Goal: Task Accomplishment & Management: Use online tool/utility

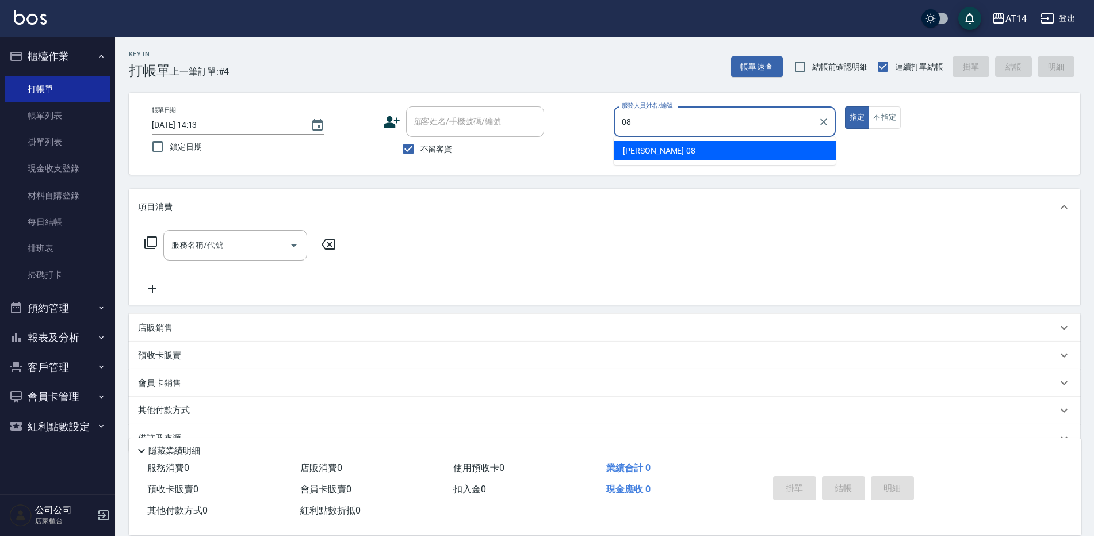
type input "[PERSON_NAME]-08"
type button "true"
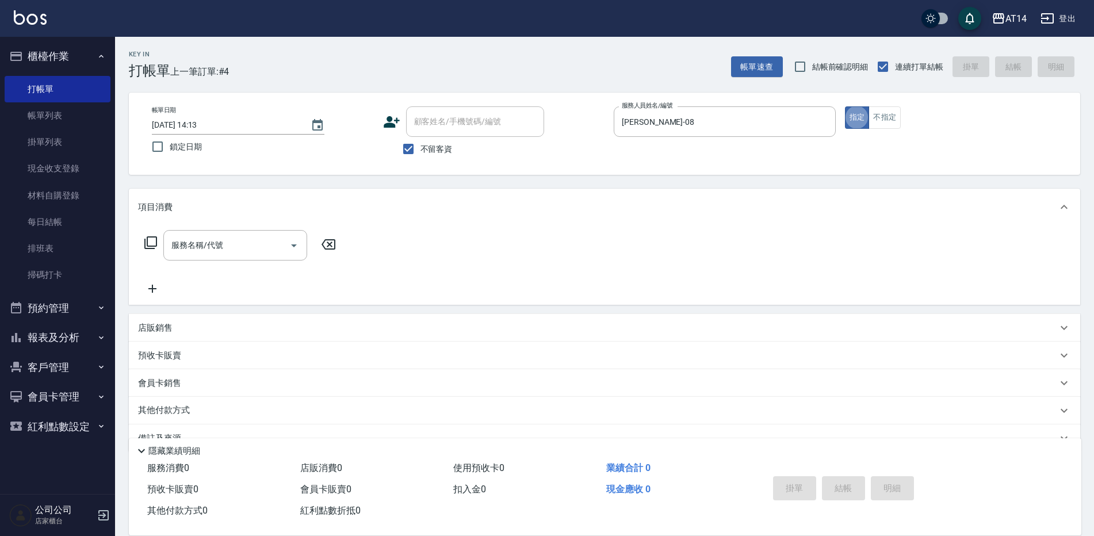
click at [203, 228] on div "服務名稱/代號 服務名稱/代號" at bounding box center [605, 265] width 952 height 79
click at [208, 233] on div "服務名稱/代號" at bounding box center [235, 245] width 144 height 30
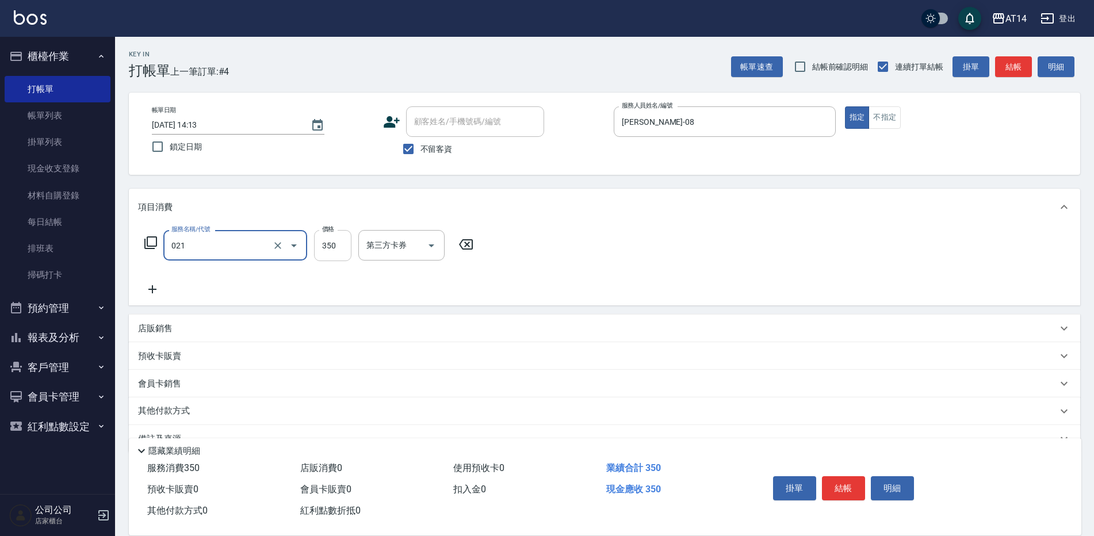
type input "剪髮(021)"
click at [324, 246] on input "350" at bounding box center [332, 245] width 37 height 31
type input "250"
click at [840, 478] on button "結帳" at bounding box center [843, 488] width 43 height 24
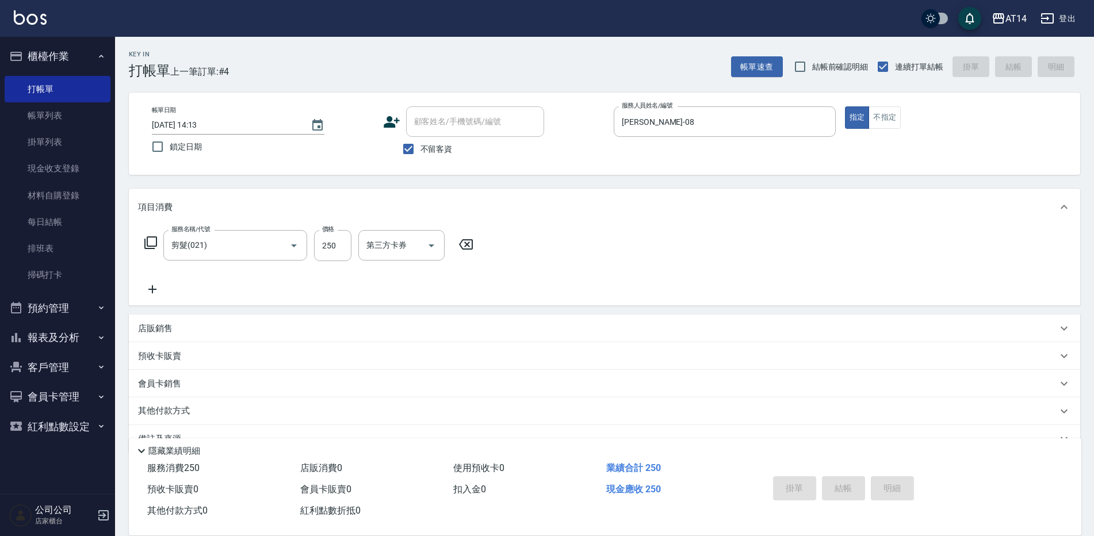
type input "[DATE] 14:53"
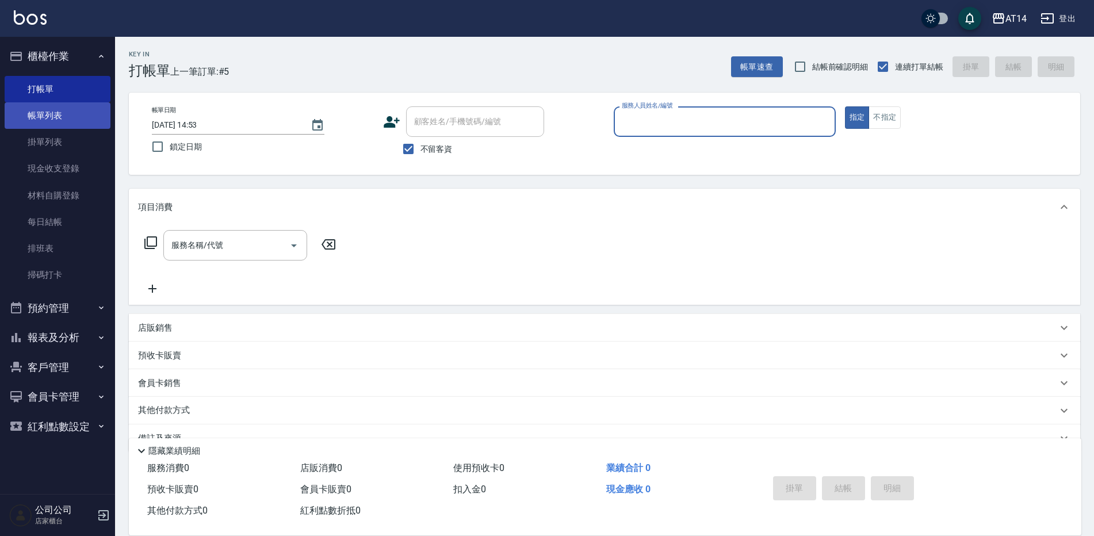
click at [45, 113] on link "帳單列表" at bounding box center [58, 115] width 106 height 26
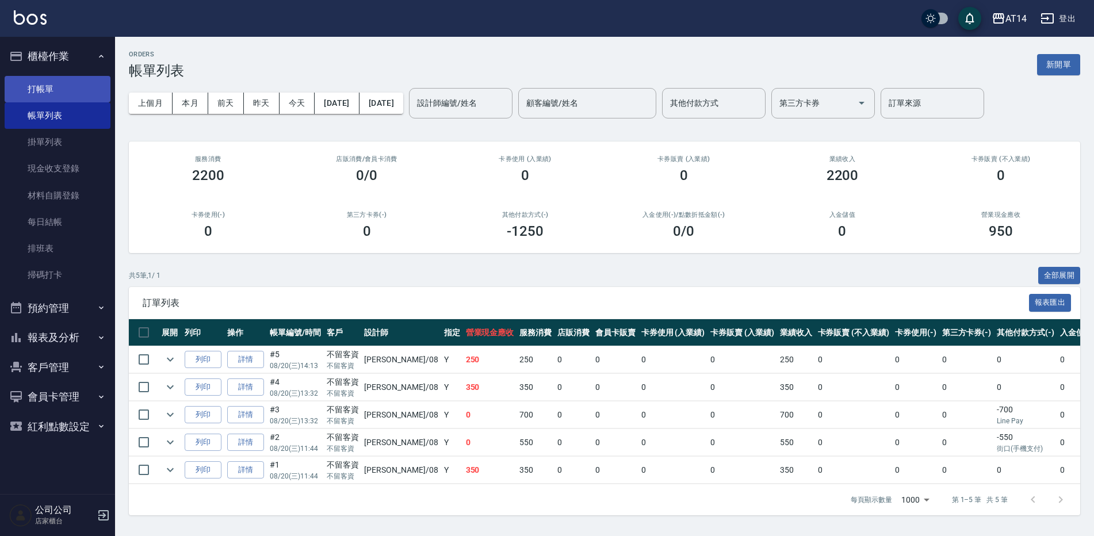
click at [74, 93] on link "打帳單" at bounding box center [58, 89] width 106 height 26
